Goal: Task Accomplishment & Management: Use online tool/utility

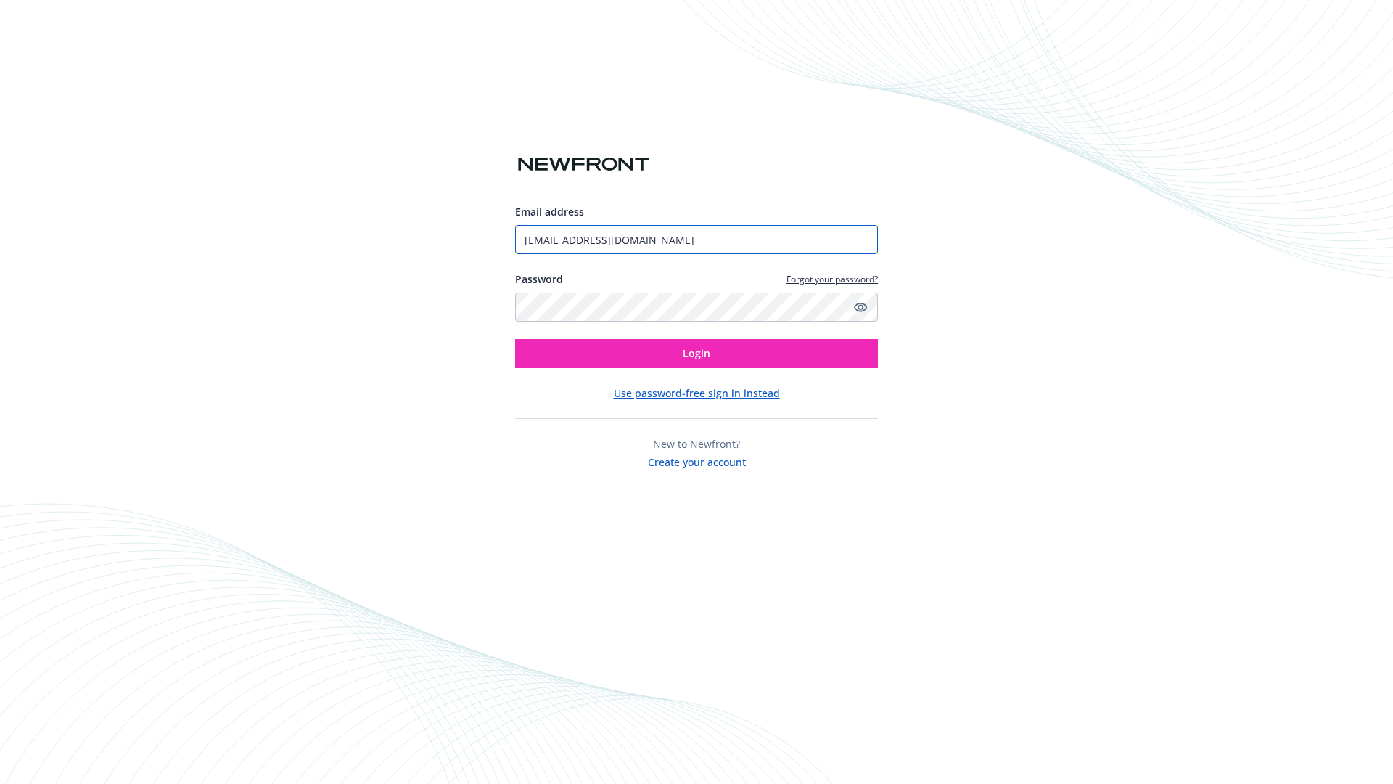
type input "[EMAIL_ADDRESS][DOMAIN_NAME]"
click at [697, 353] on span "Login" at bounding box center [697, 353] width 28 height 14
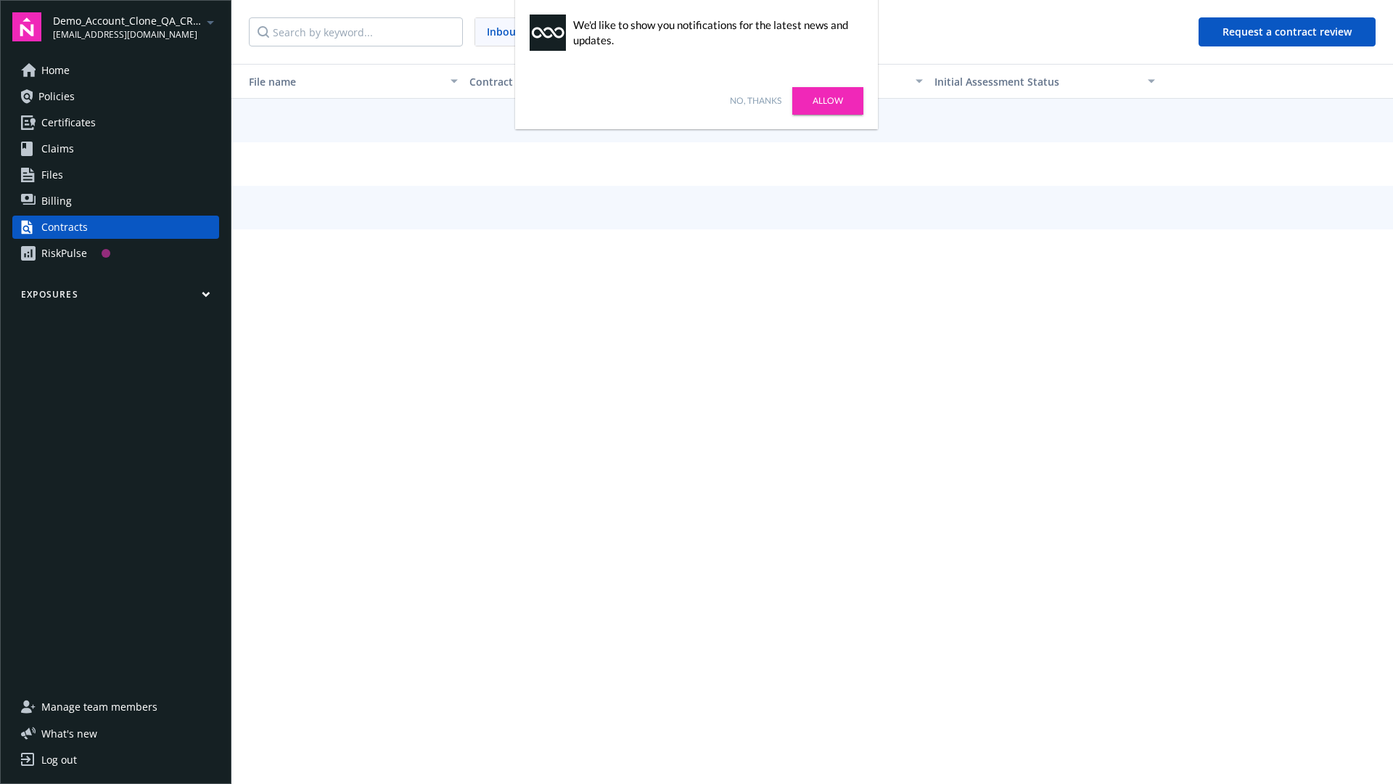
click at [755, 101] on link "No, thanks" at bounding box center [756, 100] width 52 height 13
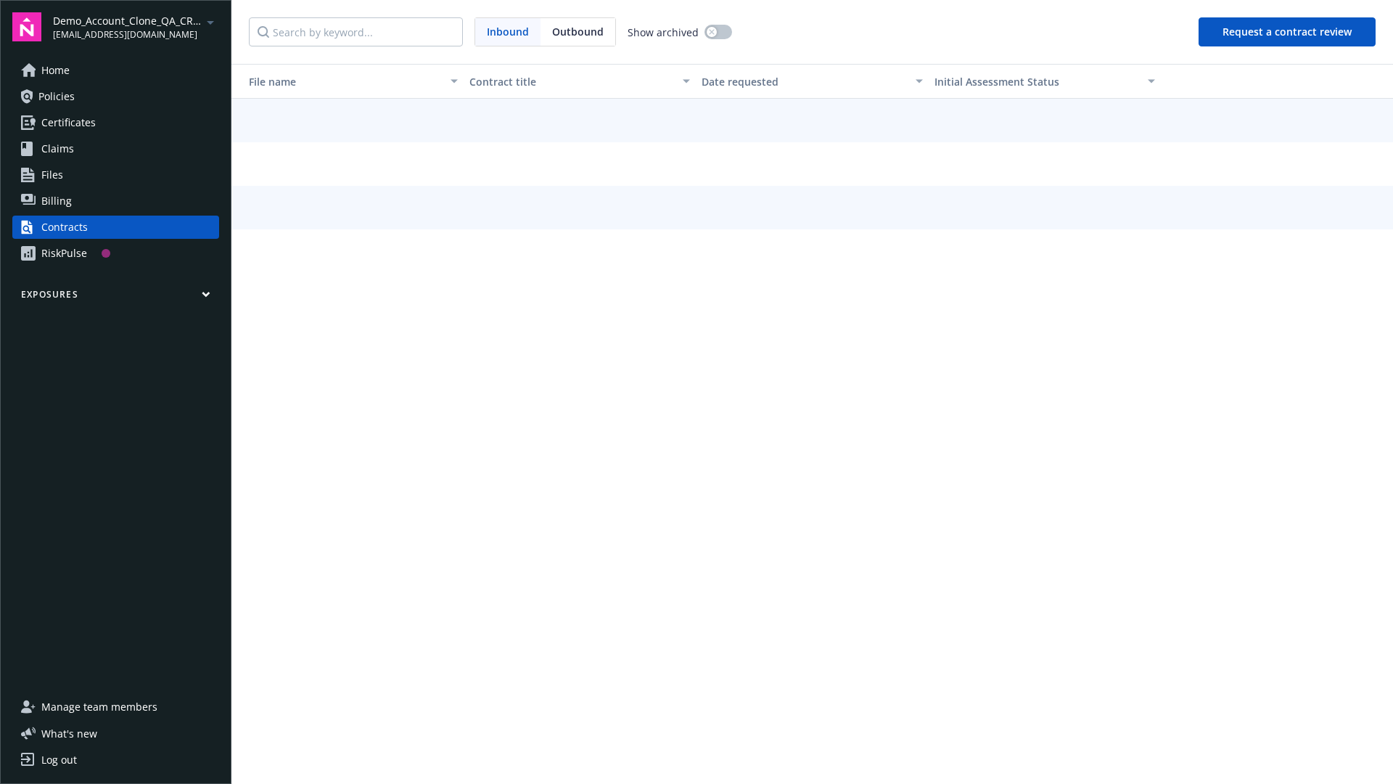
click at [1288, 32] on button "Request a contract review" at bounding box center [1287, 31] width 177 height 29
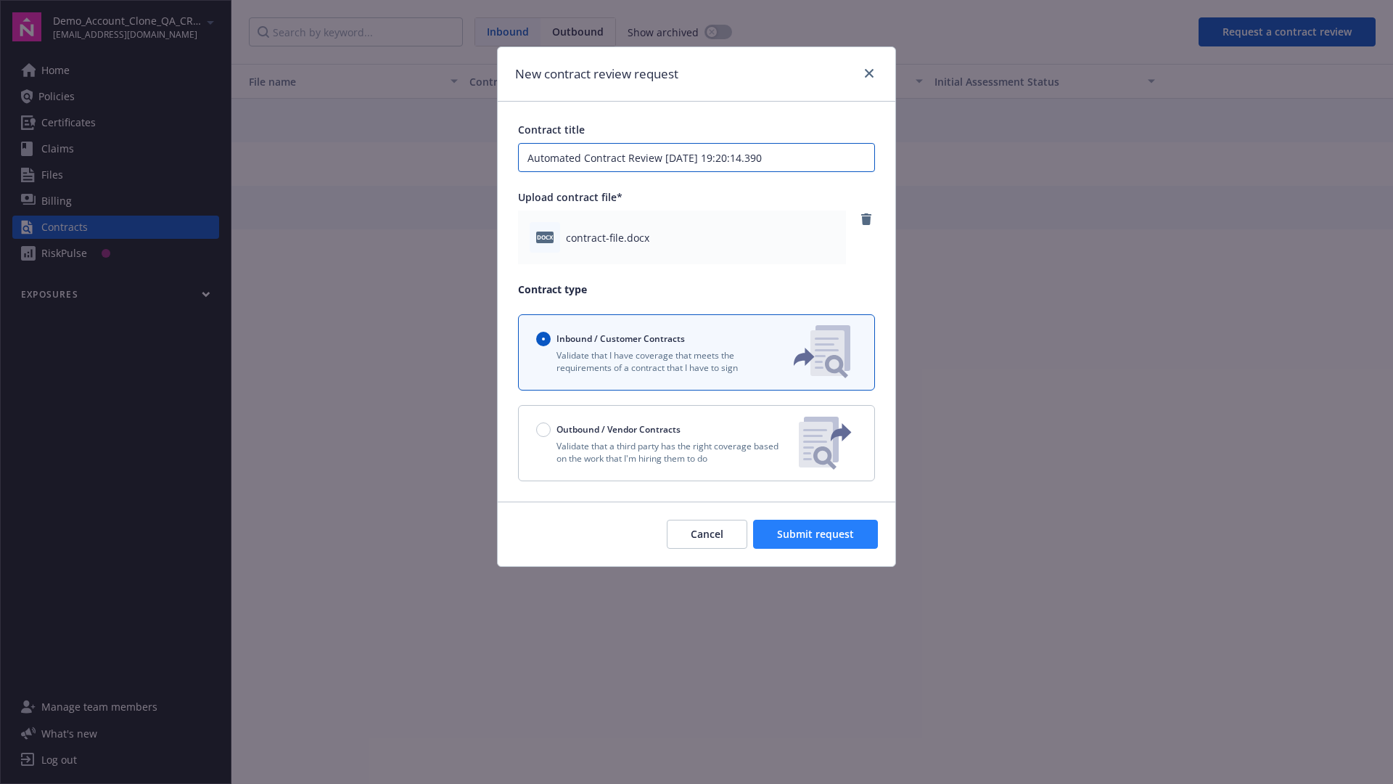
type input "Automated Contract Review [DATE] 19:20:14.390"
click at [816, 534] on span "Submit request" at bounding box center [815, 534] width 77 height 14
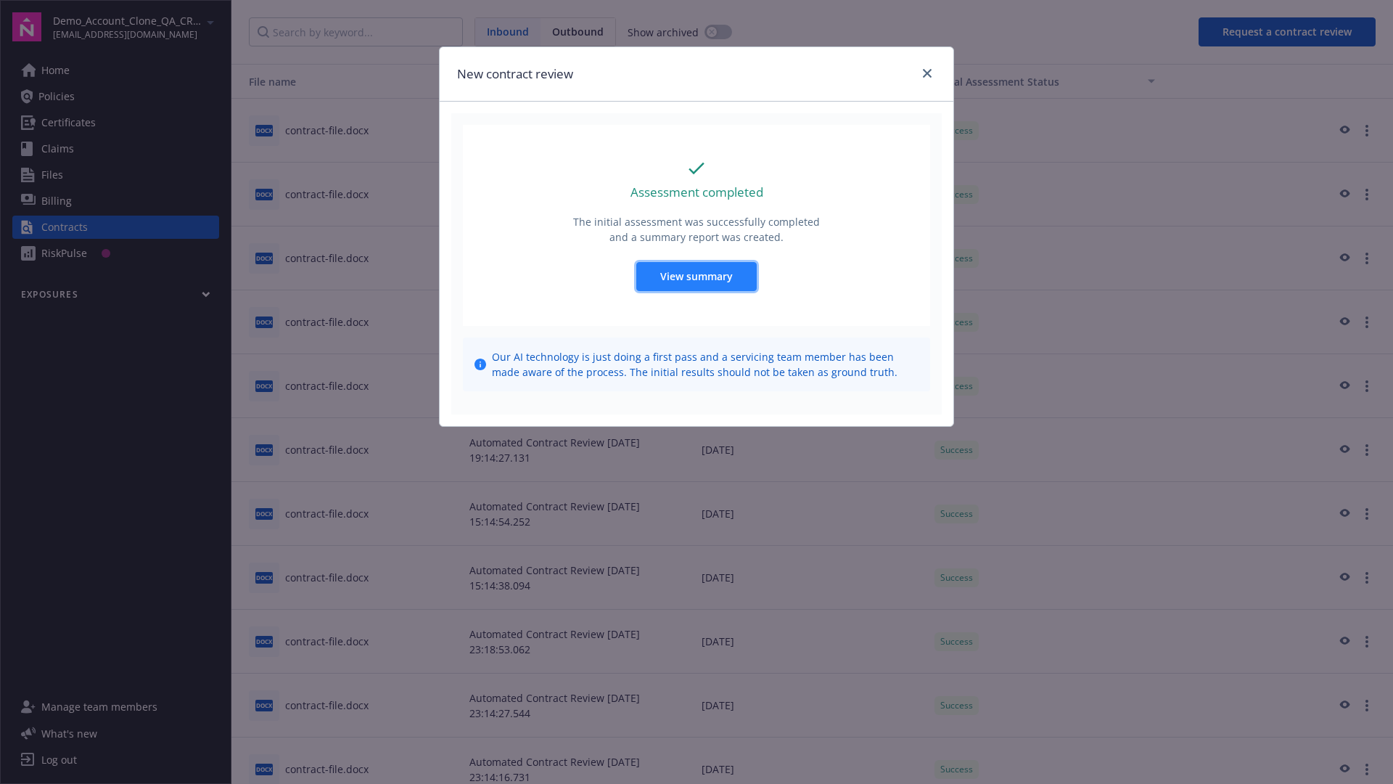
click at [696, 276] on span "View summary" at bounding box center [696, 276] width 73 height 14
